Goal: Task Accomplishment & Management: Use online tool/utility

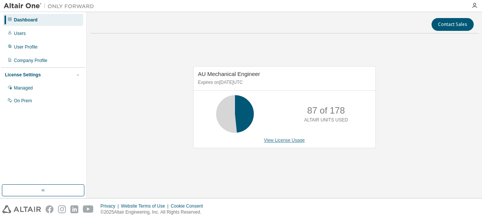
click at [282, 140] on link "View License Usage" at bounding box center [284, 140] width 41 height 5
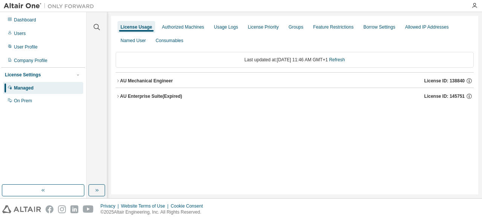
click at [157, 81] on div "AU Mechanical Engineer" at bounding box center [146, 81] width 53 height 6
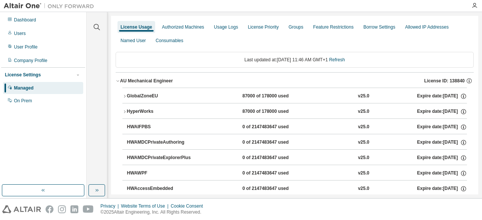
click at [151, 95] on div "GlobalZoneEU" at bounding box center [161, 96] width 68 height 7
